Goal: Task Accomplishment & Management: Use online tool/utility

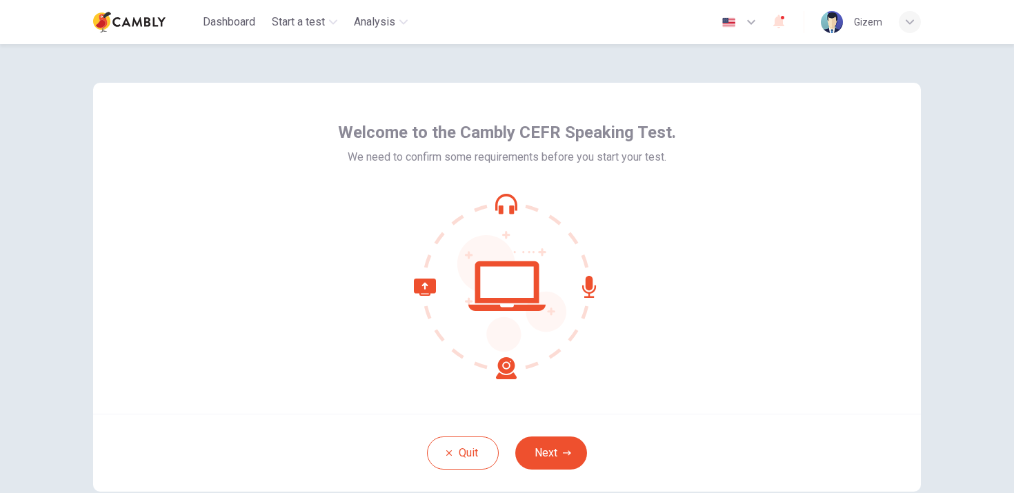
scroll to position [81, 0]
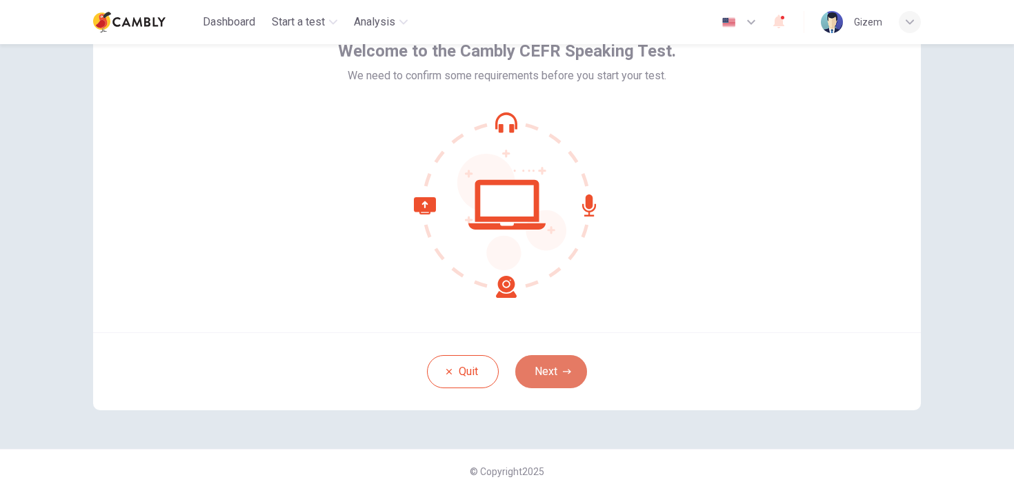
click at [552, 380] on button "Next" at bounding box center [551, 371] width 72 height 33
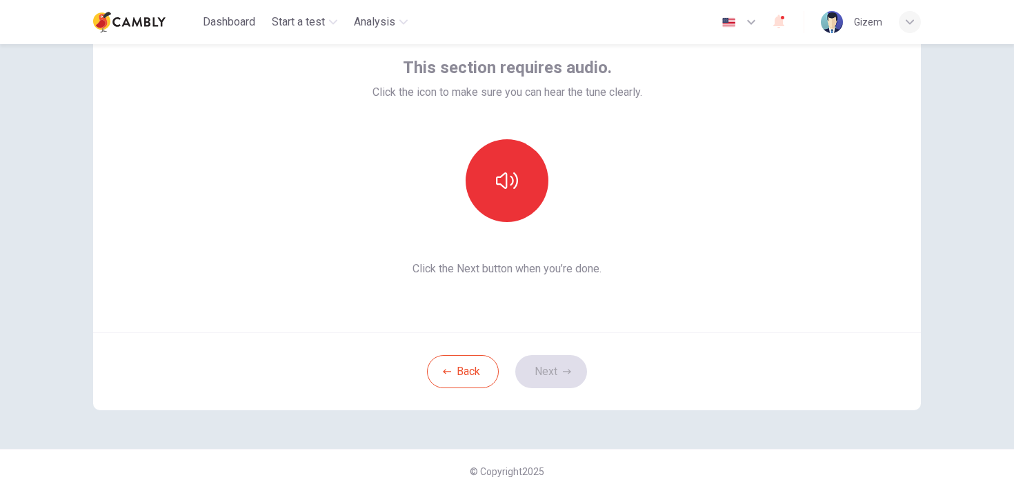
click at [496, 274] on span "Click the Next button when you’re done." at bounding box center [507, 269] width 270 height 17
click at [496, 163] on button "button" at bounding box center [506, 180] width 83 height 83
click at [553, 380] on button "Next" at bounding box center [551, 371] width 72 height 33
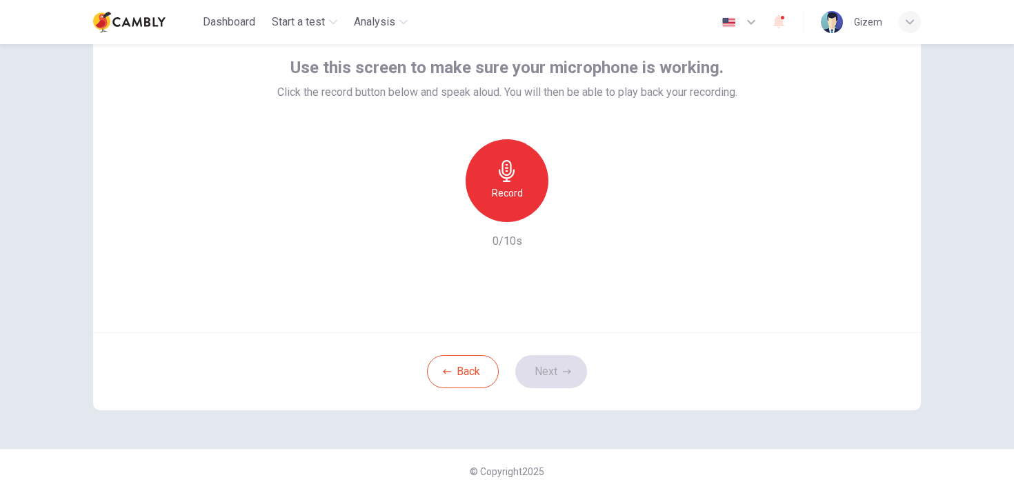
click at [500, 186] on h6 "Record" at bounding box center [507, 193] width 31 height 17
click at [503, 193] on h6 "Stop" at bounding box center [506, 193] width 21 height 17
click at [505, 200] on h6 "Record" at bounding box center [507, 193] width 31 height 17
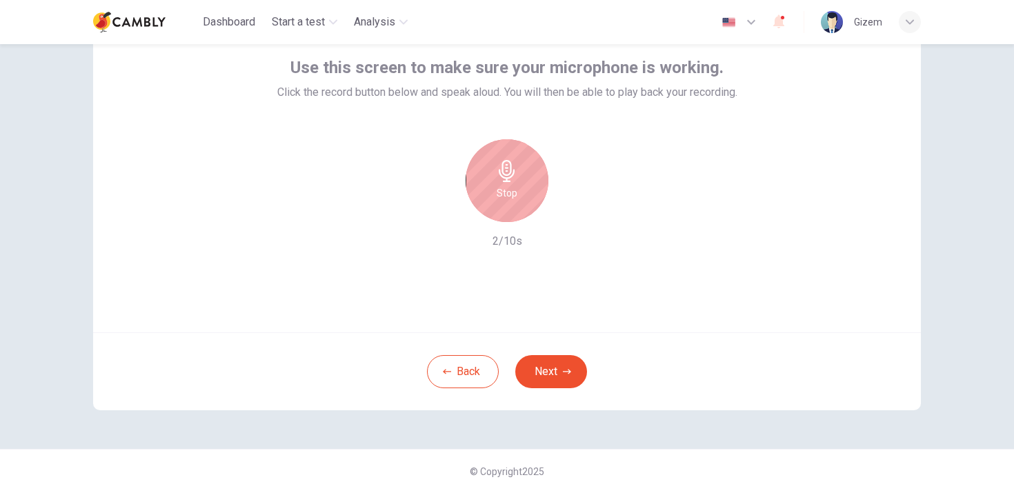
click at [508, 187] on h6 "Stop" at bounding box center [506, 193] width 21 height 17
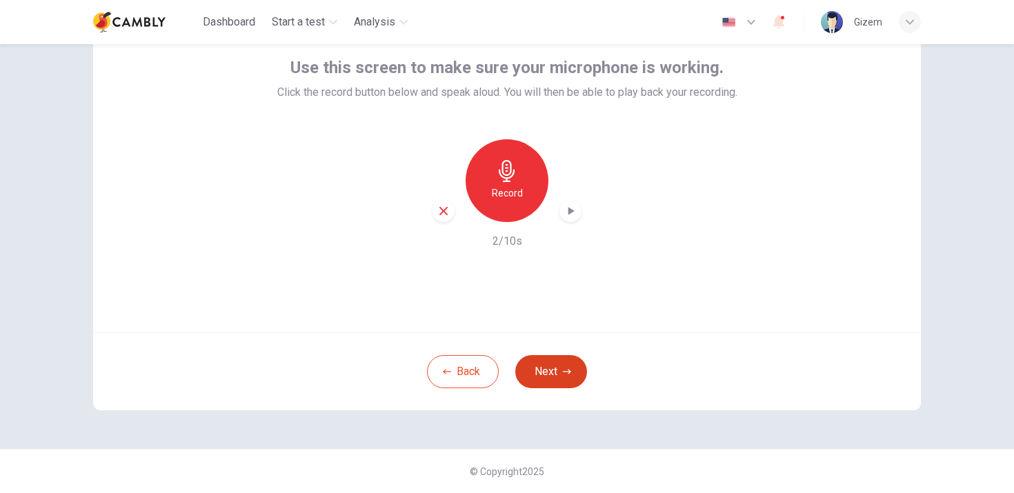
click at [543, 369] on button "Next" at bounding box center [551, 371] width 72 height 33
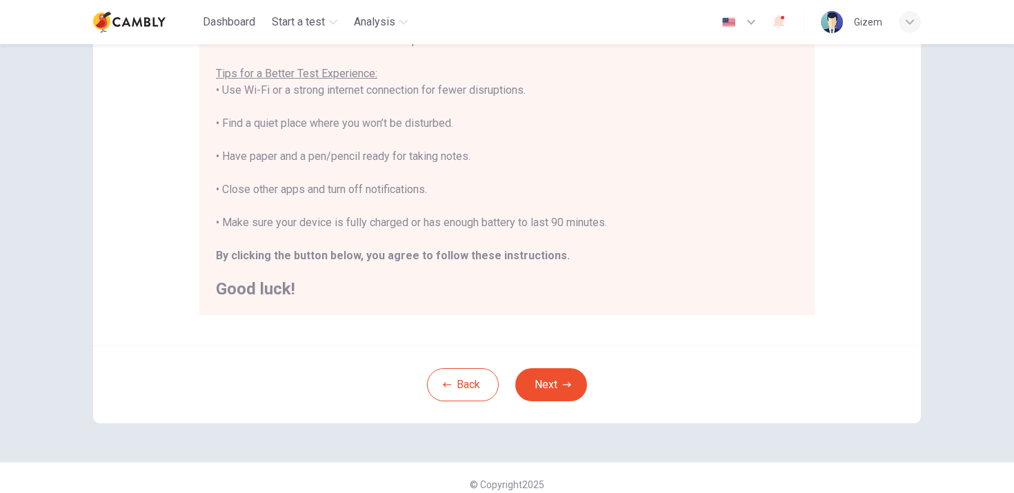
scroll to position [274, 0]
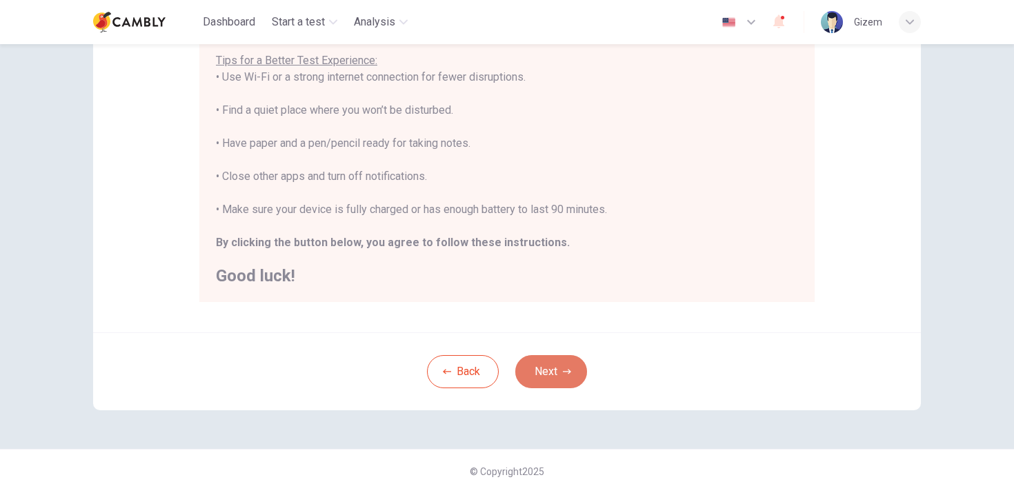
click at [554, 375] on button "Next" at bounding box center [551, 371] width 72 height 33
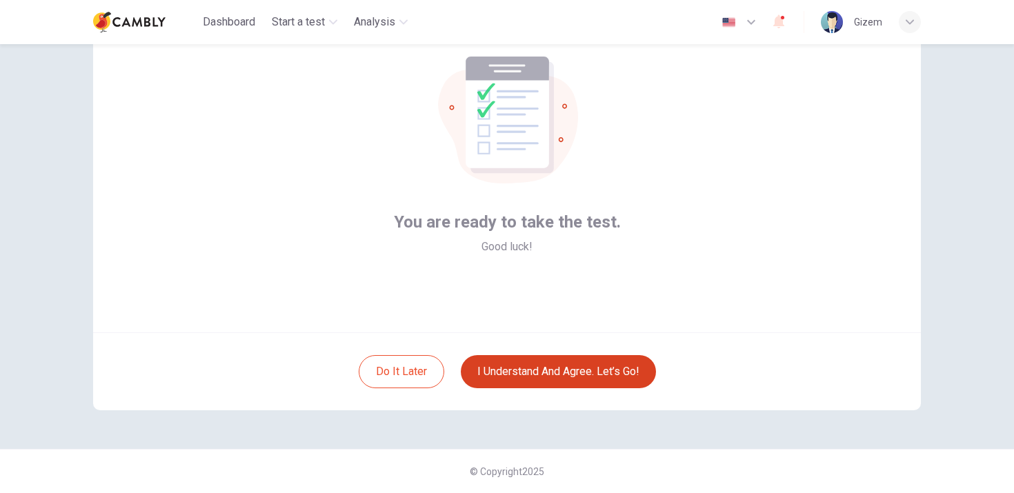
scroll to position [81, 0]
click at [548, 368] on button "I understand and agree. Let’s go!" at bounding box center [558, 371] width 195 height 33
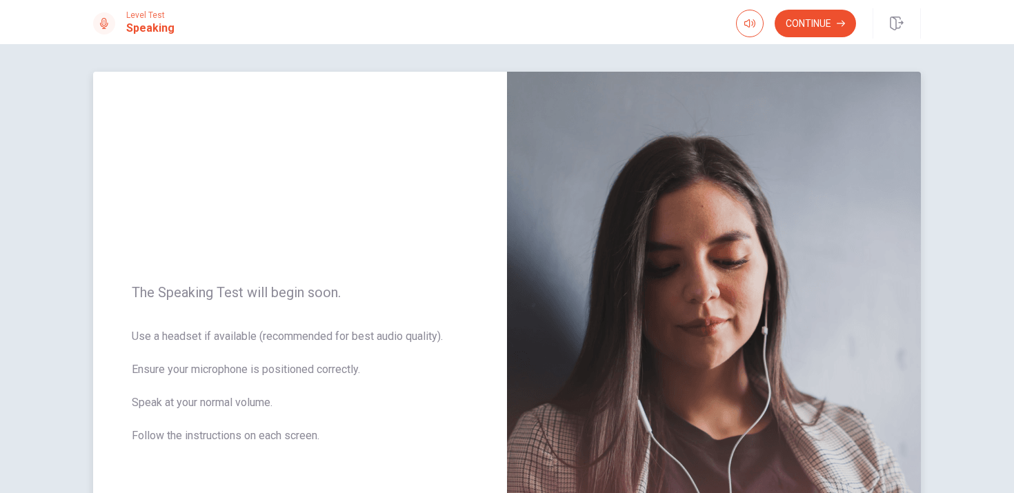
scroll to position [252, 0]
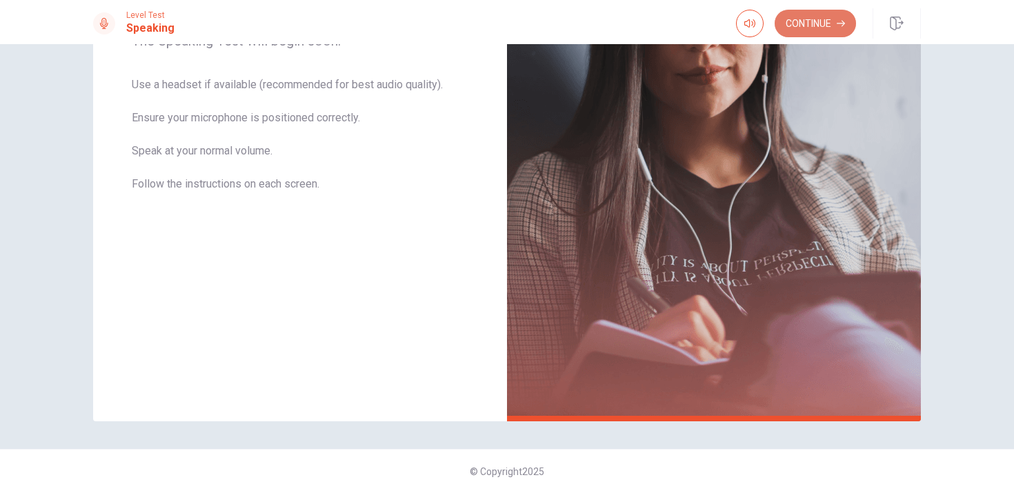
click at [829, 26] on button "Continue" at bounding box center [814, 24] width 81 height 28
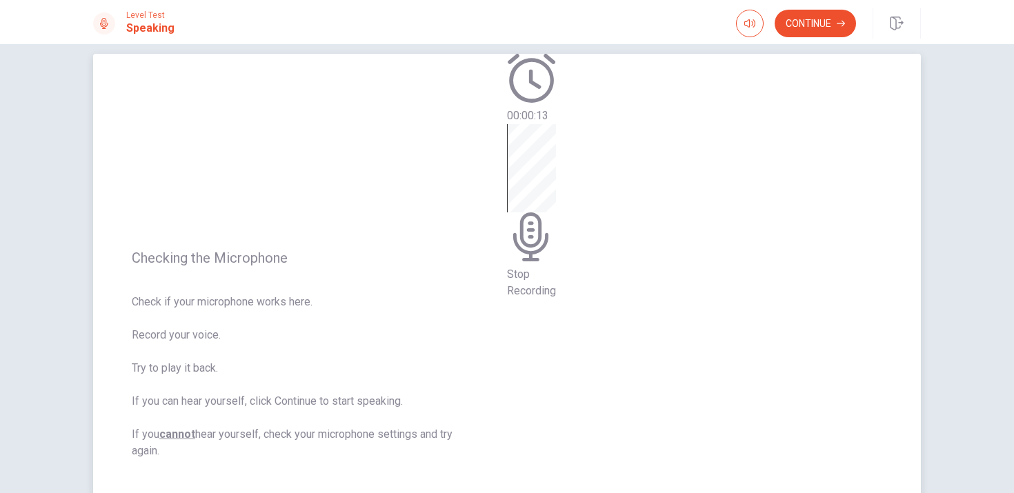
scroll to position [112, 0]
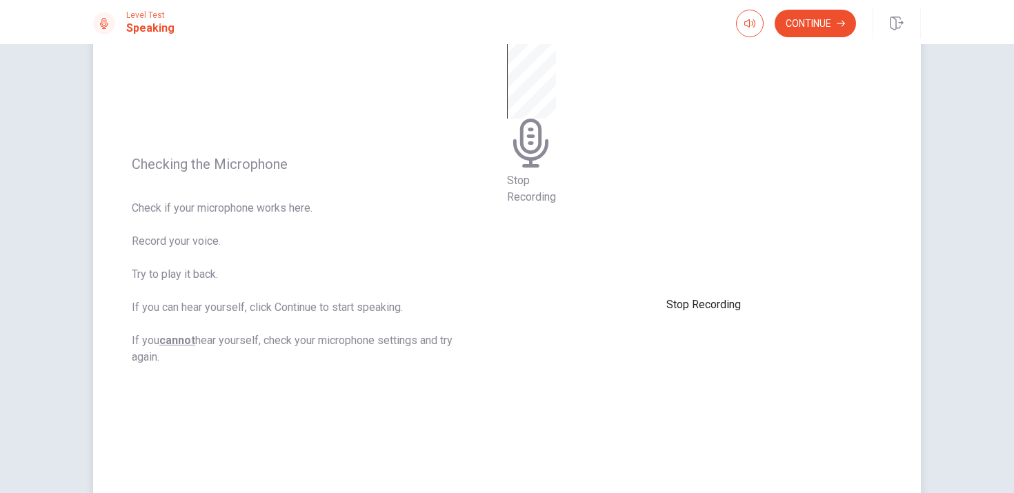
click at [556, 203] on span "Stop Recording" at bounding box center [531, 189] width 49 height 30
click at [548, 69] on div at bounding box center [527, 46] width 41 height 46
click at [511, 81] on icon "Play Audio" at bounding box center [511, 81] width 0 height 0
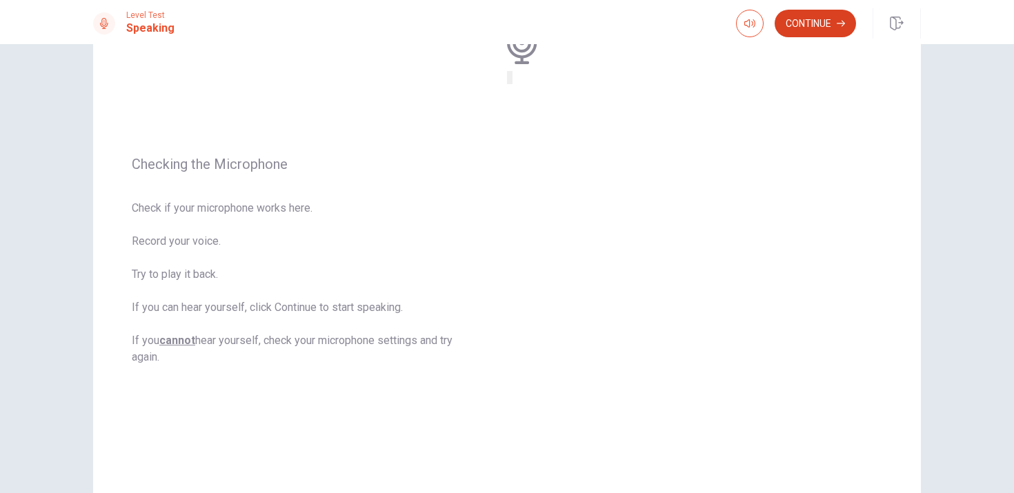
click at [819, 21] on button "Continue" at bounding box center [814, 24] width 81 height 28
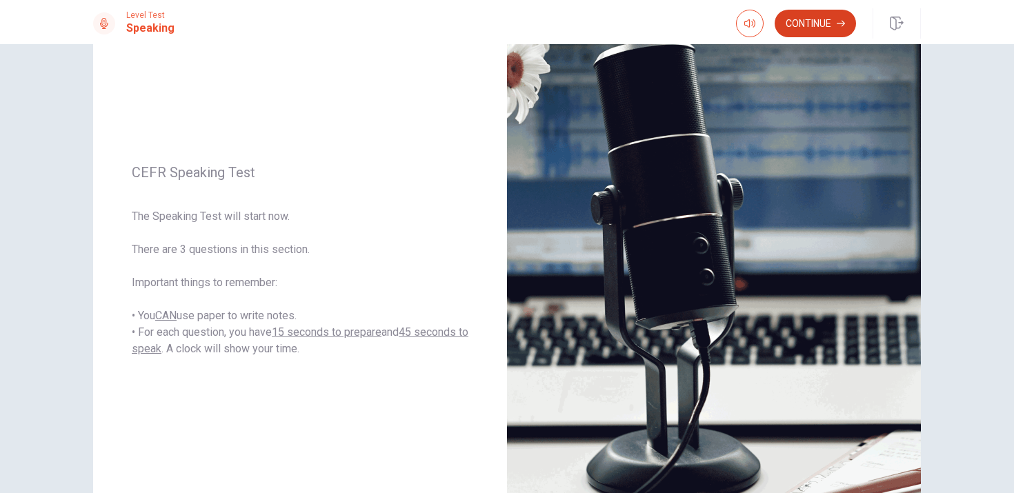
click at [820, 24] on button "Continue" at bounding box center [814, 24] width 81 height 28
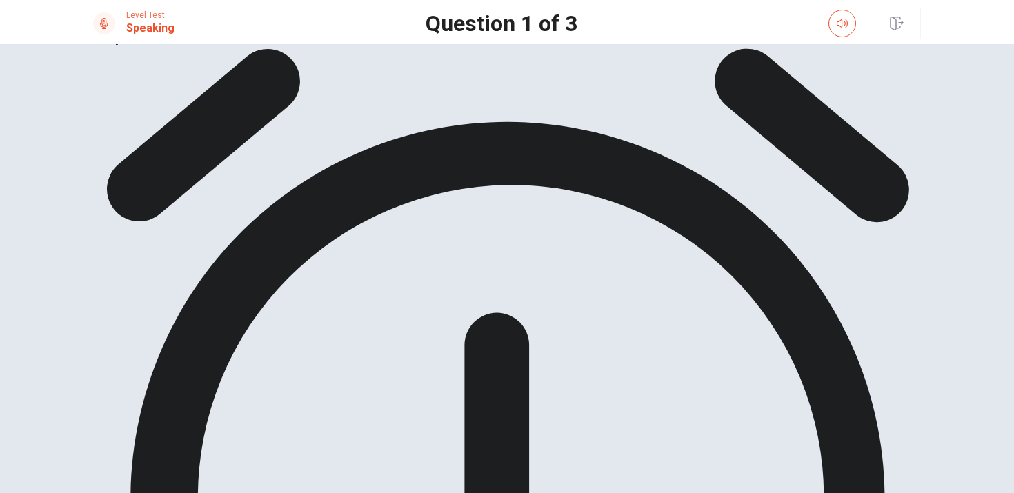
scroll to position [131, 0]
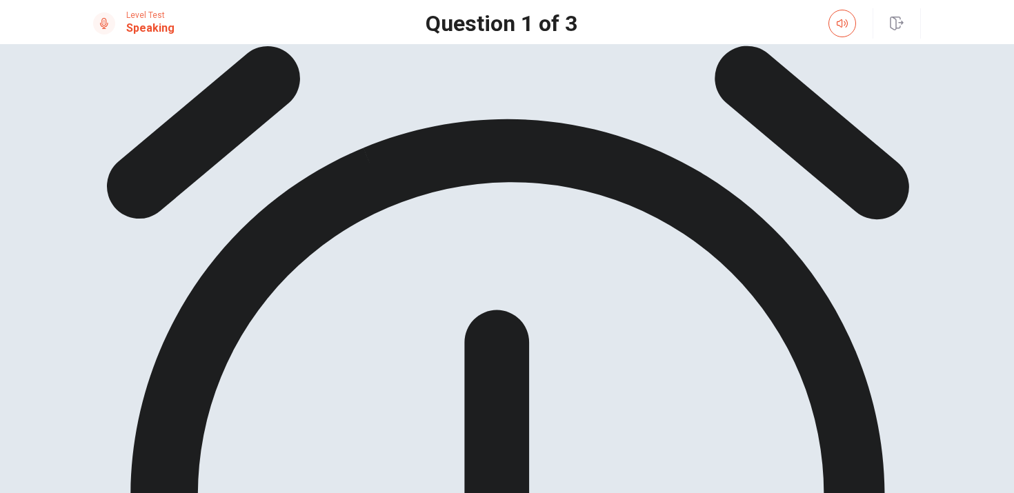
drag, startPoint x: 195, startPoint y: 212, endPoint x: 119, endPoint y: 197, distance: 77.2
drag, startPoint x: 157, startPoint y: 209, endPoint x: 132, endPoint y: 189, distance: 32.4
drag, startPoint x: 130, startPoint y: 190, endPoint x: 172, endPoint y: 216, distance: 49.0
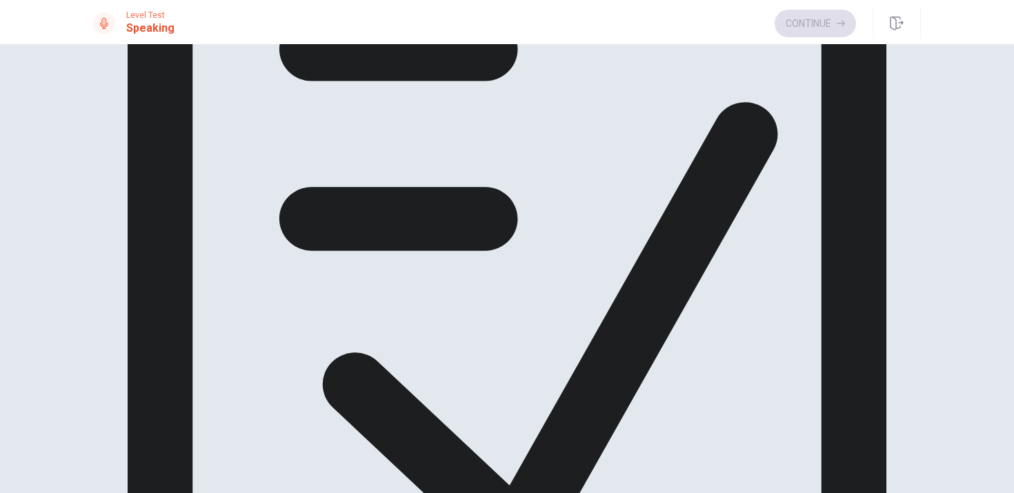
scroll to position [9, 0]
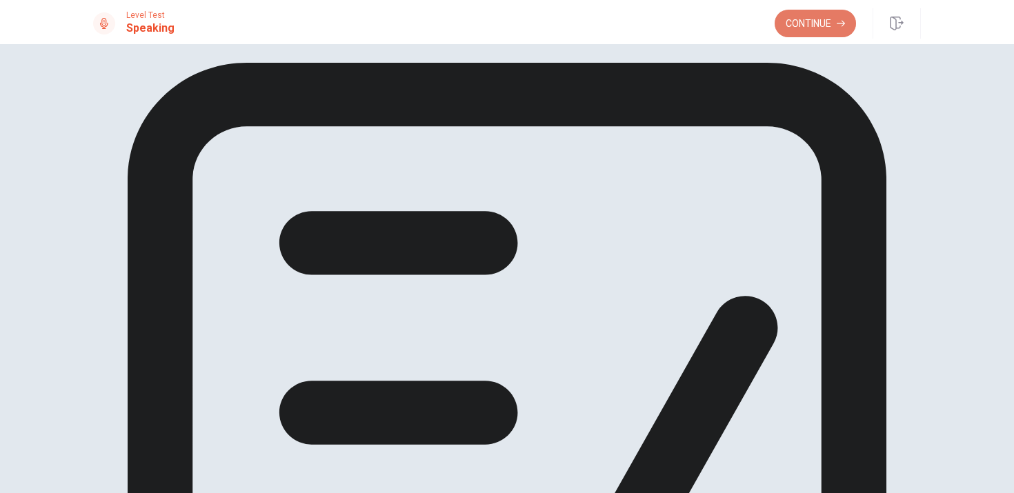
click at [823, 21] on button "Continue" at bounding box center [814, 24] width 81 height 28
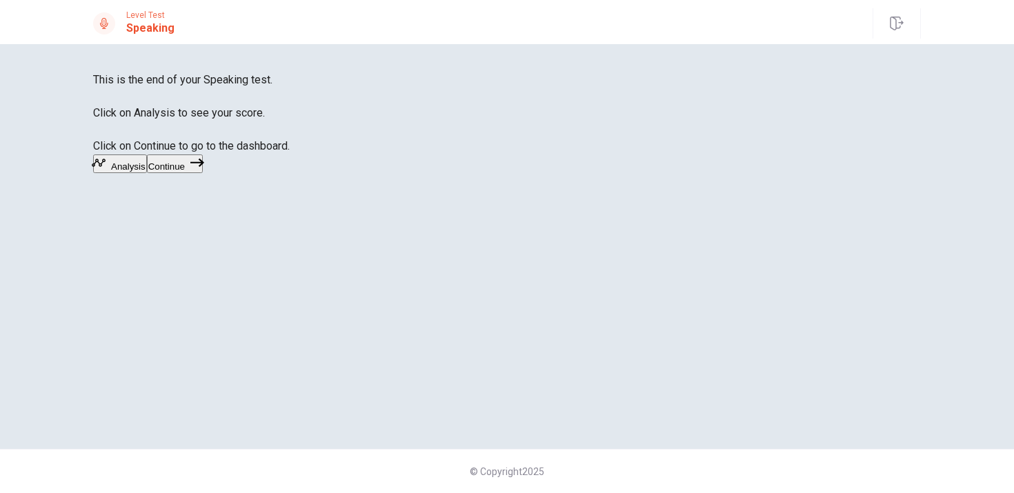
click at [203, 173] on button "Continue" at bounding box center [175, 163] width 56 height 19
